Goal: Register for event/course

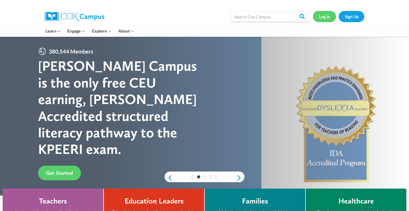
click at [327, 19] on link "Log In" at bounding box center [324, 16] width 23 height 11
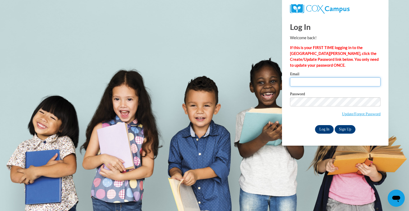
type input "blundy@greenfield.k12.wi.us"
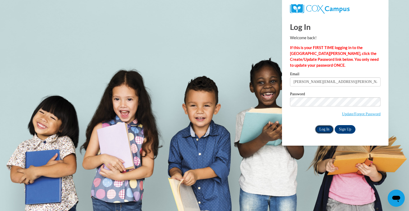
click at [325, 132] on input "Log In" at bounding box center [324, 129] width 19 height 9
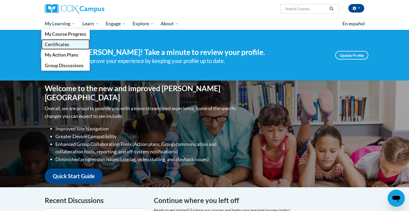
click at [65, 44] on span "Certificates" at bounding box center [57, 45] width 24 height 6
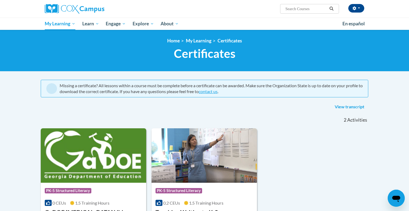
click at [290, 10] on input "Search..." at bounding box center [306, 9] width 43 height 6
type input "oral language"
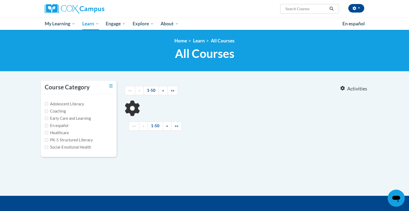
type input "oral language"
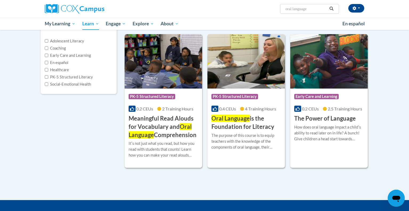
scroll to position [64, 0]
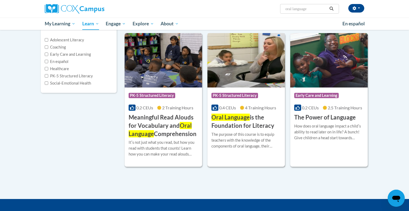
click at [224, 70] on img at bounding box center [245, 60] width 77 height 54
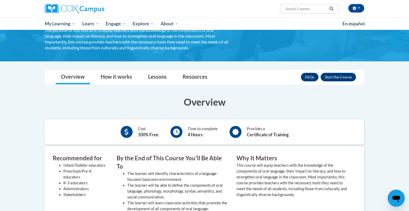
scroll to position [51, 0]
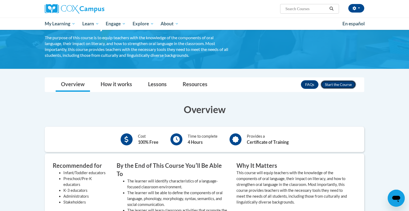
click at [334, 85] on button "Enroll" at bounding box center [337, 84] width 35 height 9
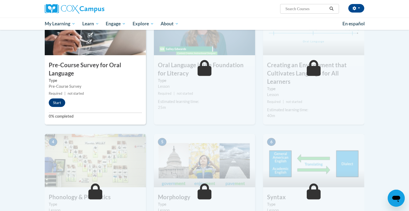
scroll to position [138, 0]
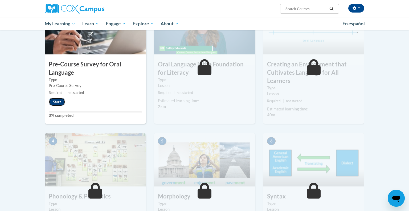
click at [59, 105] on button "Start" at bounding box center [57, 101] width 16 height 9
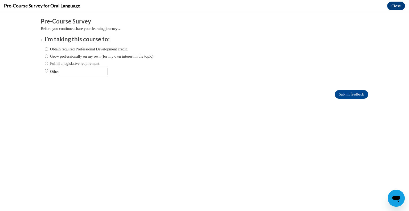
scroll to position [0, 0]
click at [46, 64] on input "Fulfill a legislative requirement." at bounding box center [46, 63] width 3 height 6
radio input "true"
click at [337, 95] on input "Submit feedback" at bounding box center [352, 94] width 34 height 9
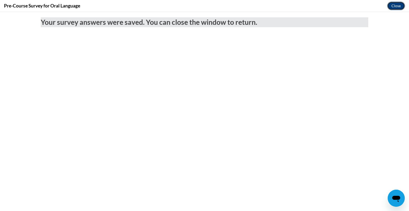
click at [399, 9] on button "Close" at bounding box center [396, 6] width 18 height 9
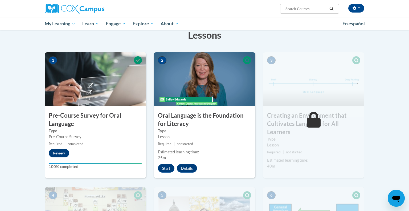
scroll to position [88, 0]
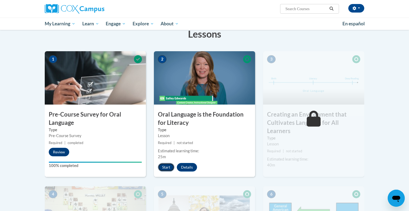
click at [168, 168] on button "Start" at bounding box center [166, 167] width 16 height 9
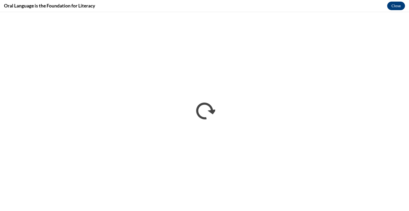
scroll to position [0, 0]
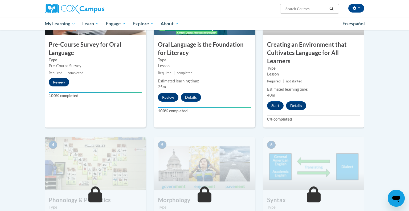
scroll to position [156, 0]
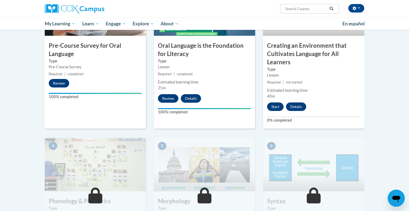
click at [299, 62] on h3 "Creating an Environment that Cultivates Language for All Learners" at bounding box center [313, 54] width 101 height 24
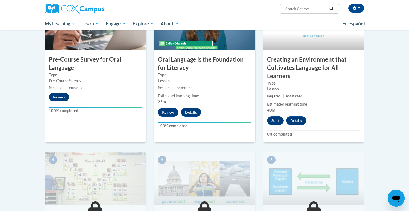
scroll to position [143, 0]
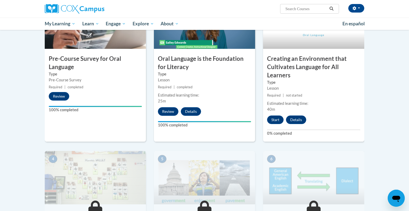
click at [289, 42] on img at bounding box center [313, 21] width 101 height 53
click at [272, 120] on button "Start" at bounding box center [275, 119] width 16 height 9
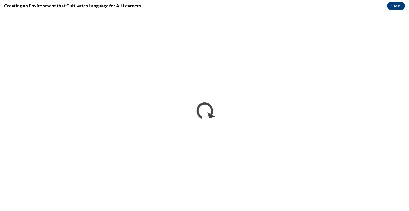
scroll to position [0, 0]
click at [394, 7] on button "Close" at bounding box center [396, 6] width 18 height 9
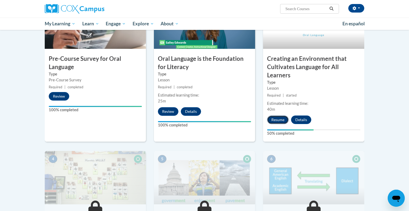
click at [278, 119] on button "Resume" at bounding box center [278, 119] width 22 height 9
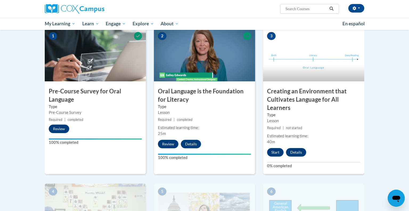
scroll to position [108, 0]
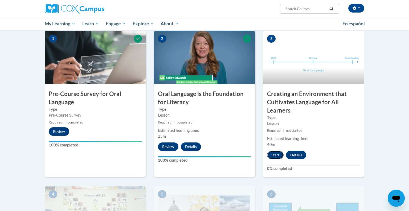
click at [276, 154] on button "Start" at bounding box center [275, 154] width 16 height 9
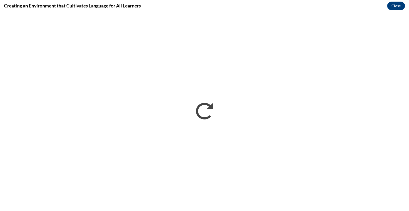
scroll to position [0, 0]
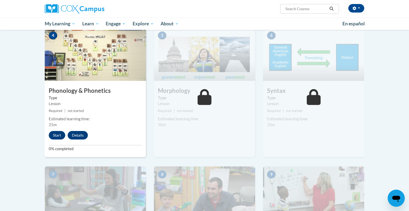
scroll to position [269, 0]
